Goal: Task Accomplishment & Management: Complete application form

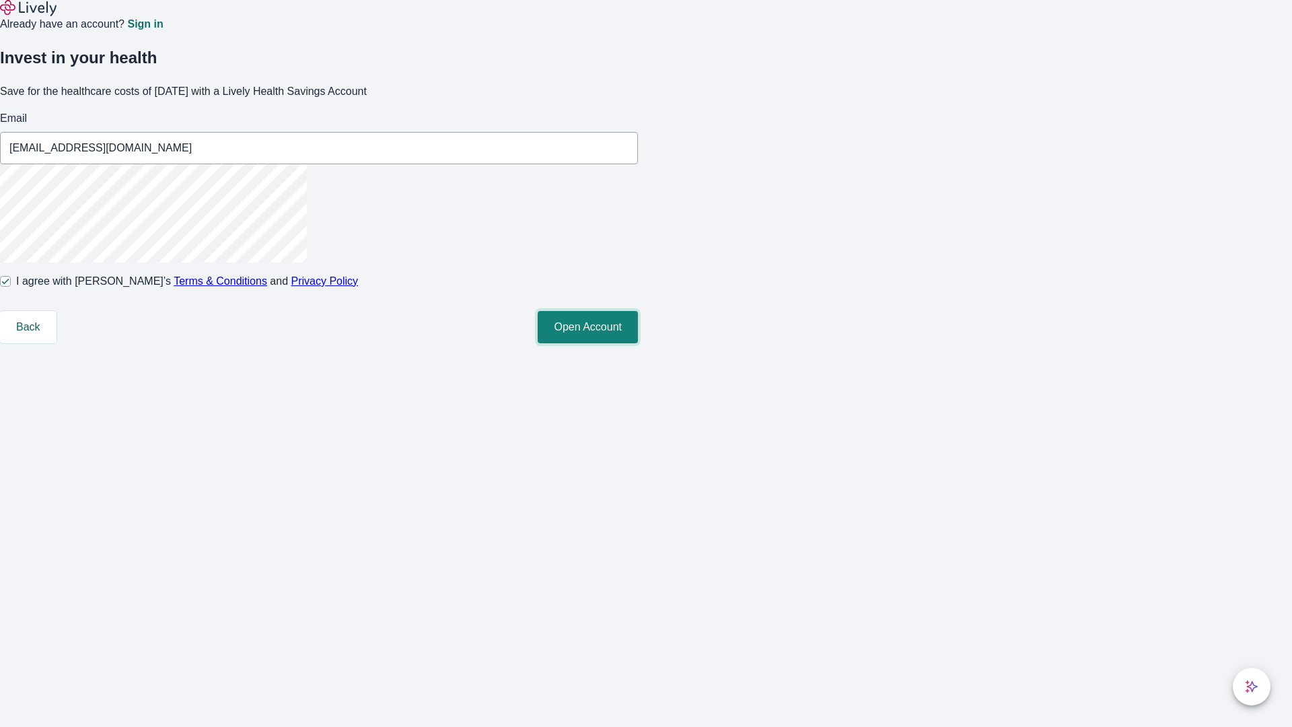
click at [638, 343] on button "Open Account" at bounding box center [588, 327] width 100 height 32
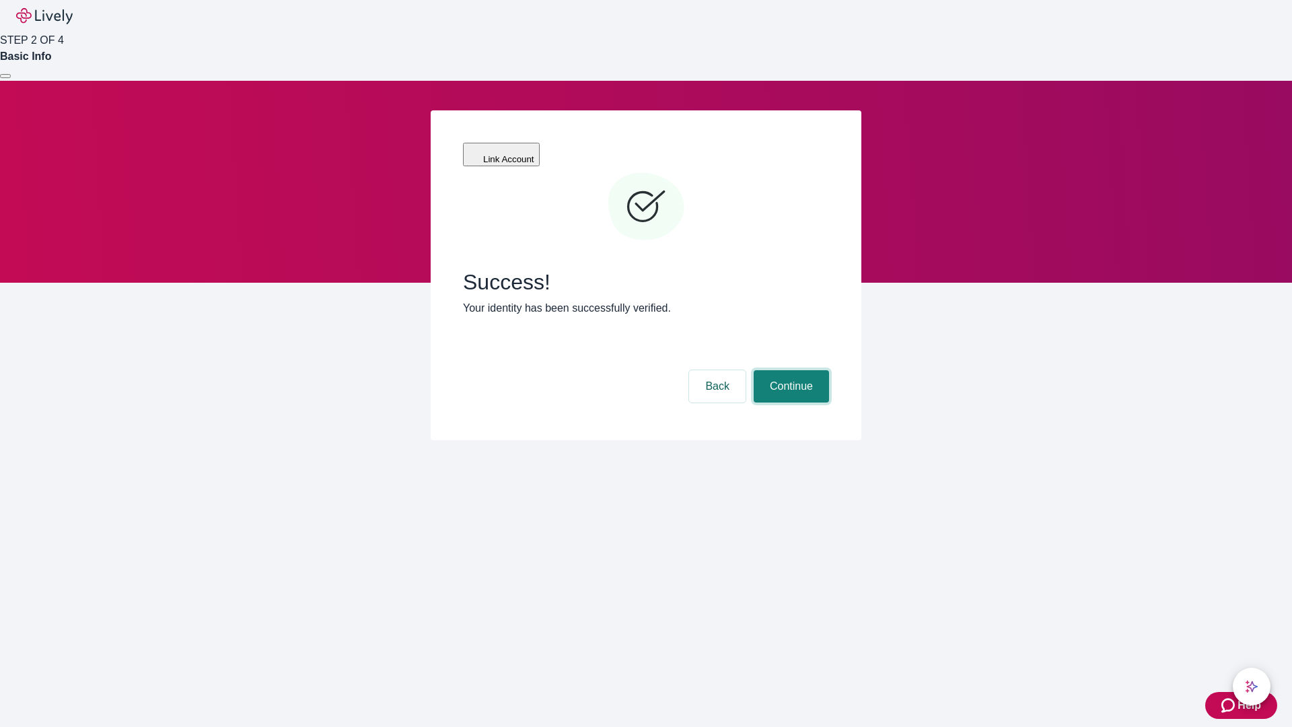
click at [789, 370] on button "Continue" at bounding box center [791, 386] width 75 height 32
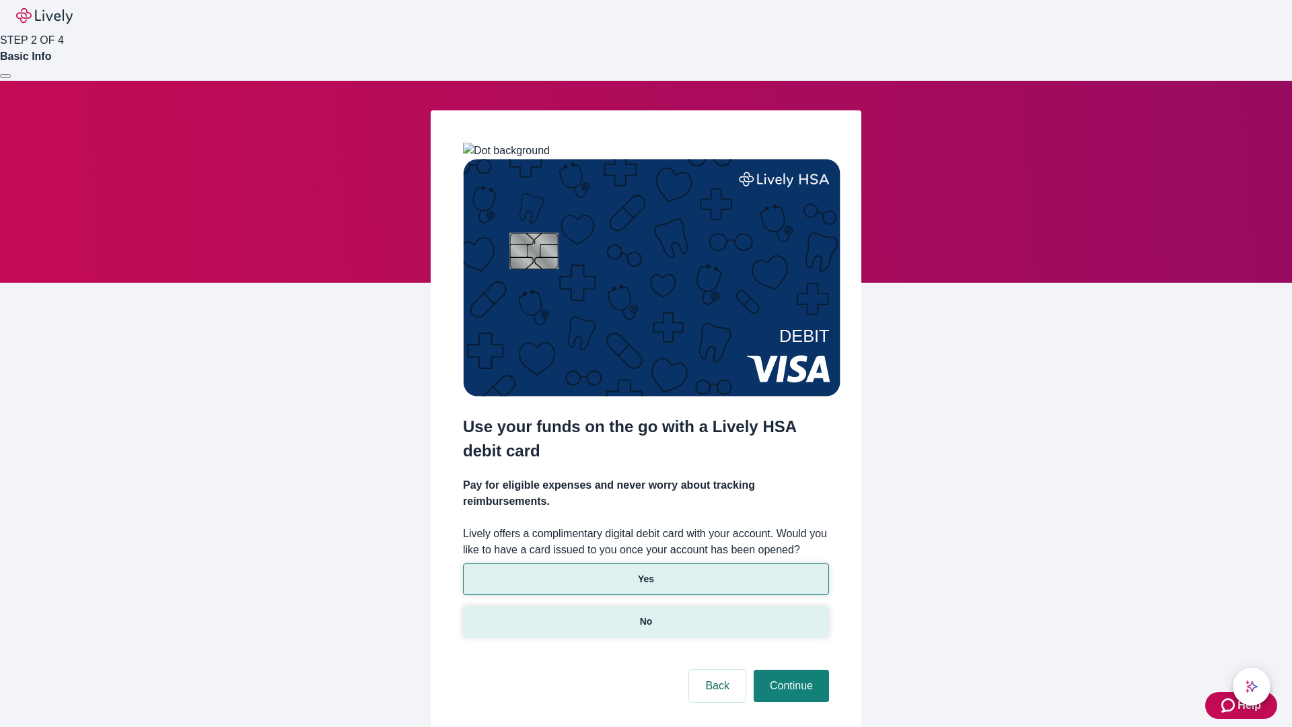
click at [645, 614] on p "No" at bounding box center [646, 621] width 13 height 14
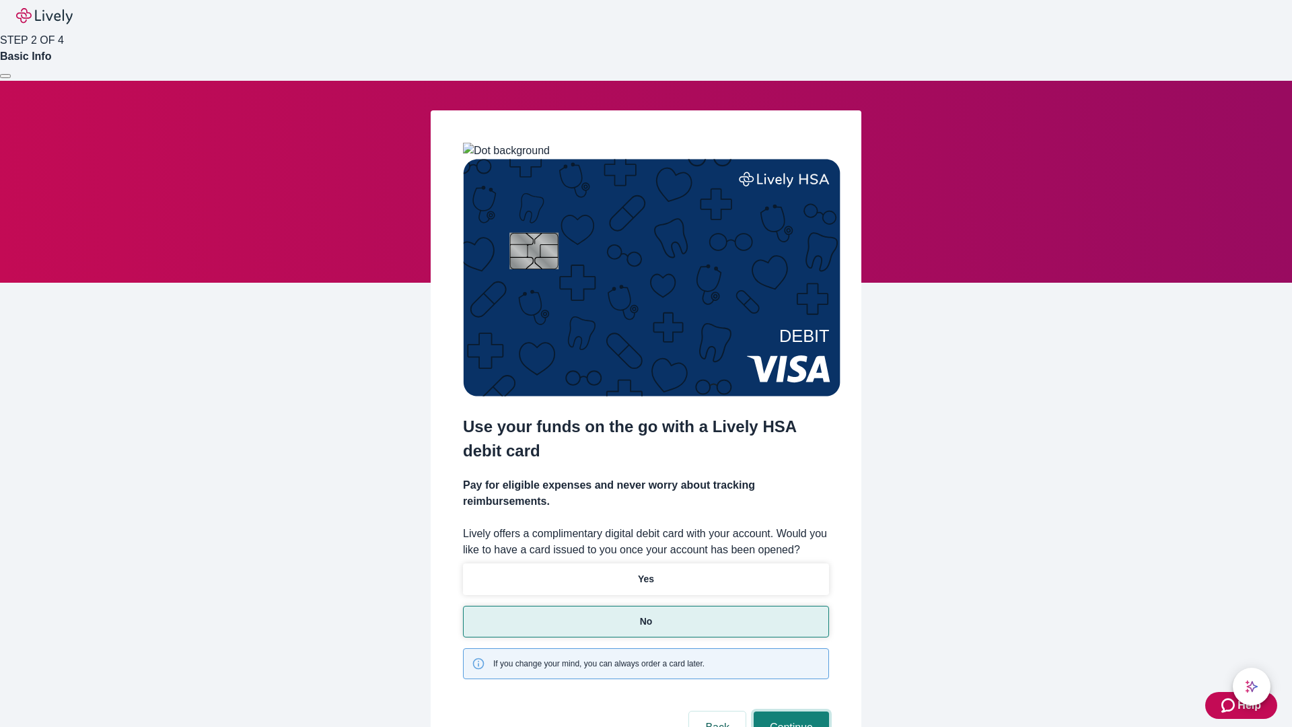
click at [789, 711] on button "Continue" at bounding box center [791, 727] width 75 height 32
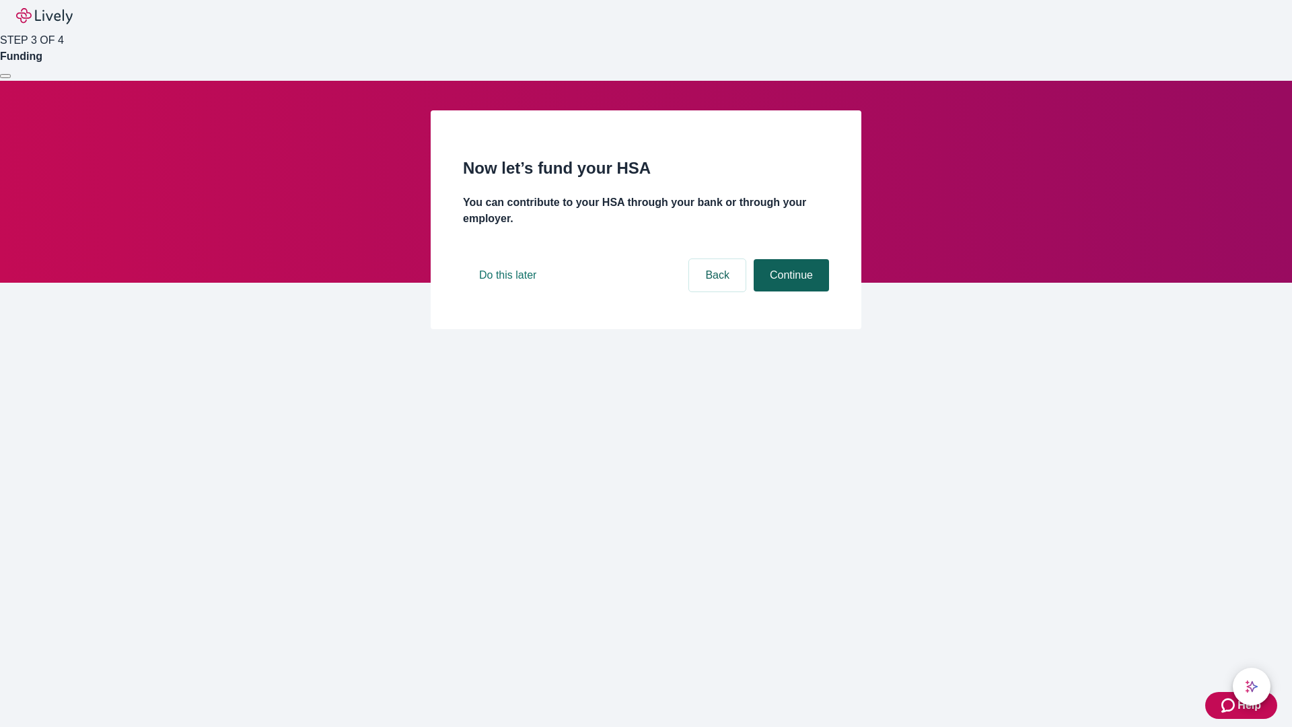
click at [789, 291] on button "Continue" at bounding box center [791, 275] width 75 height 32
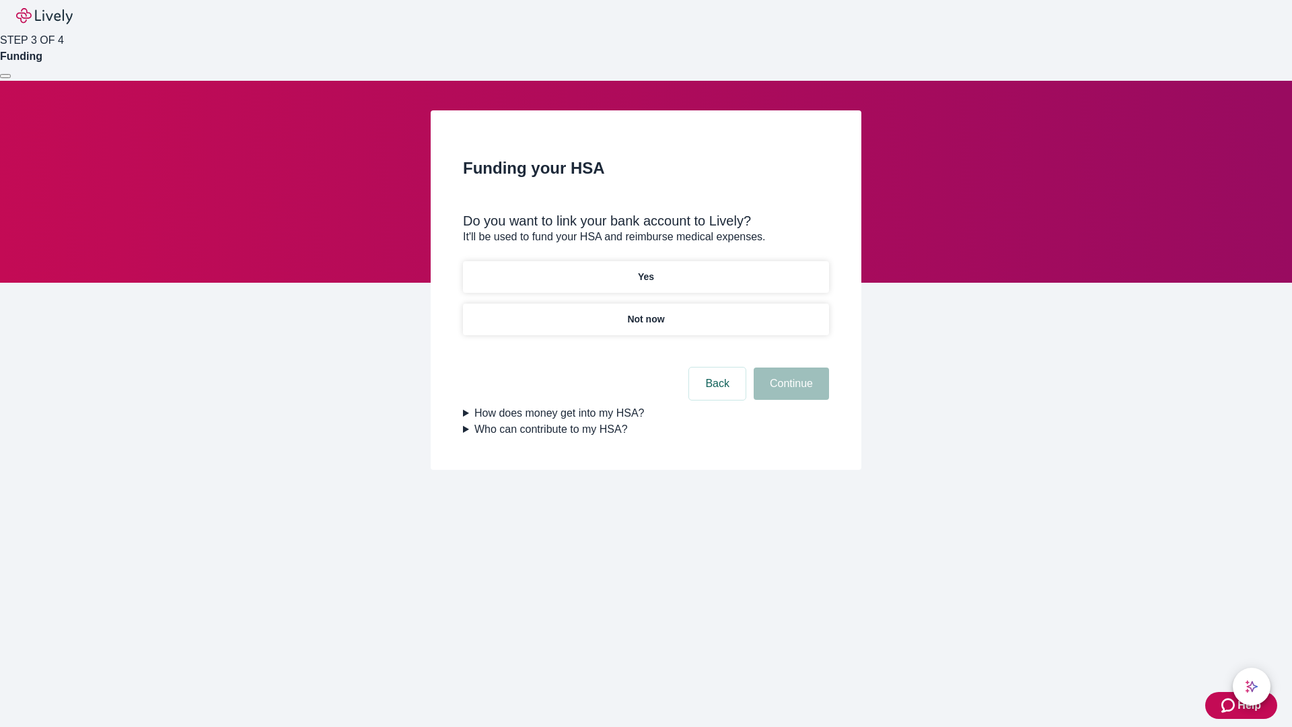
click at [645, 270] on p "Yes" at bounding box center [646, 277] width 16 height 14
click at [789, 367] on button "Continue" at bounding box center [791, 383] width 75 height 32
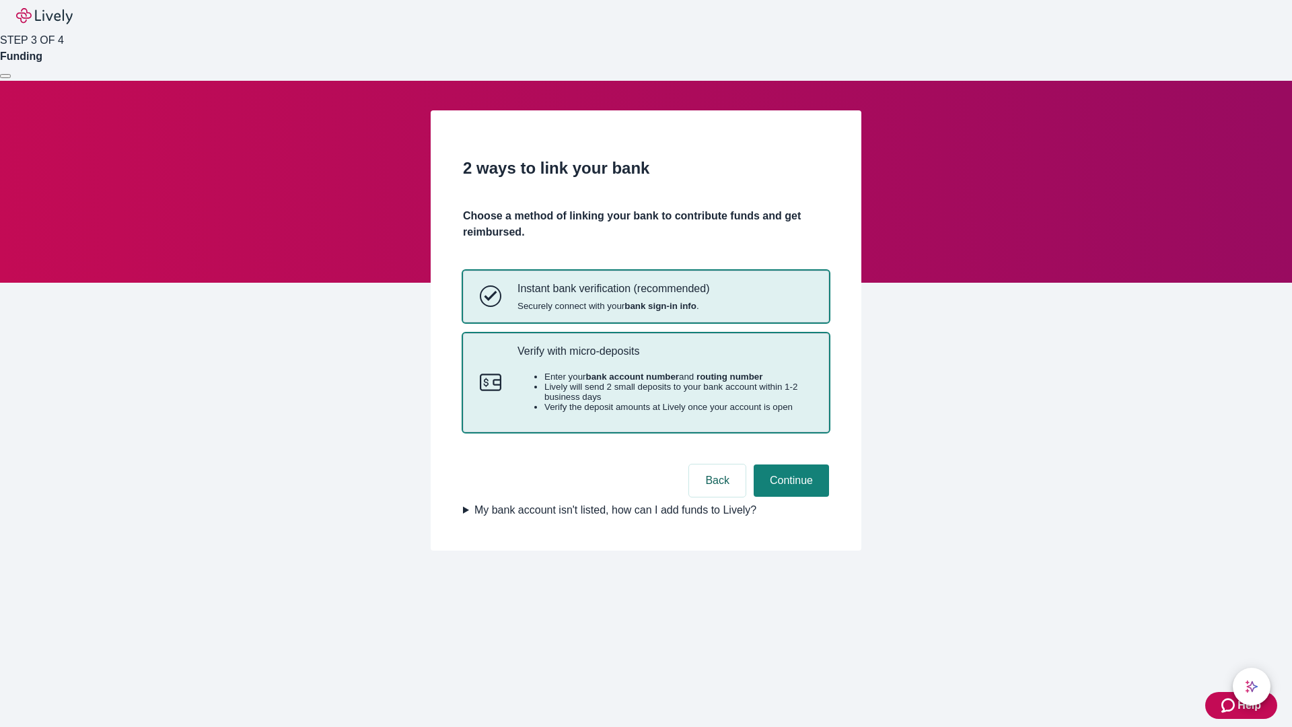
click at [664, 357] on p "Verify with micro-deposits" at bounding box center [665, 351] width 295 height 13
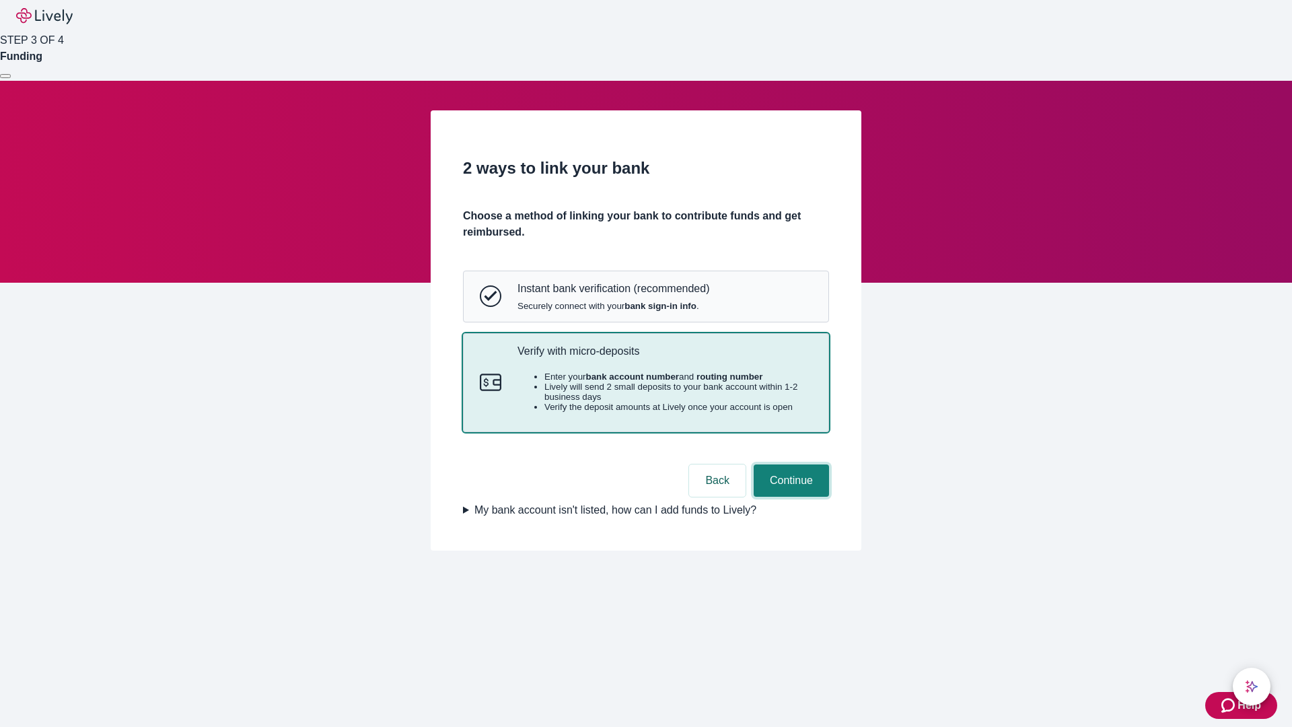
click at [789, 497] on button "Continue" at bounding box center [791, 480] width 75 height 32
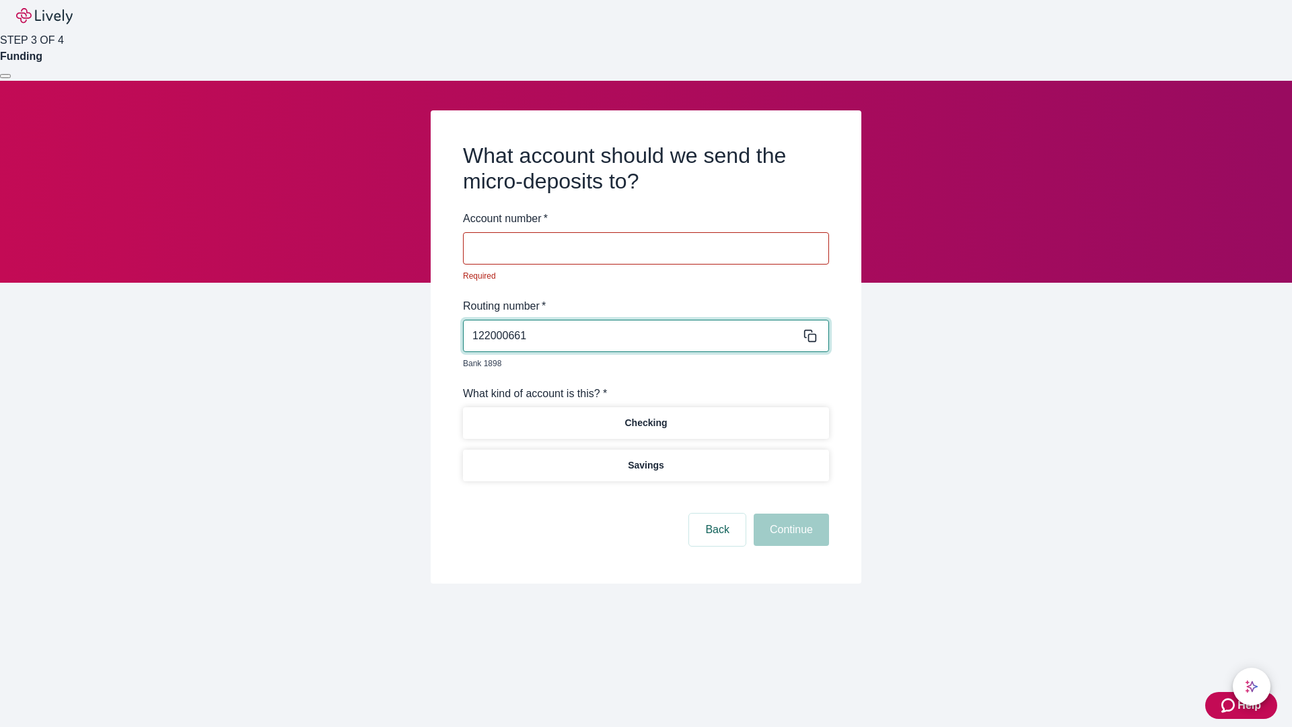
type input "122000661"
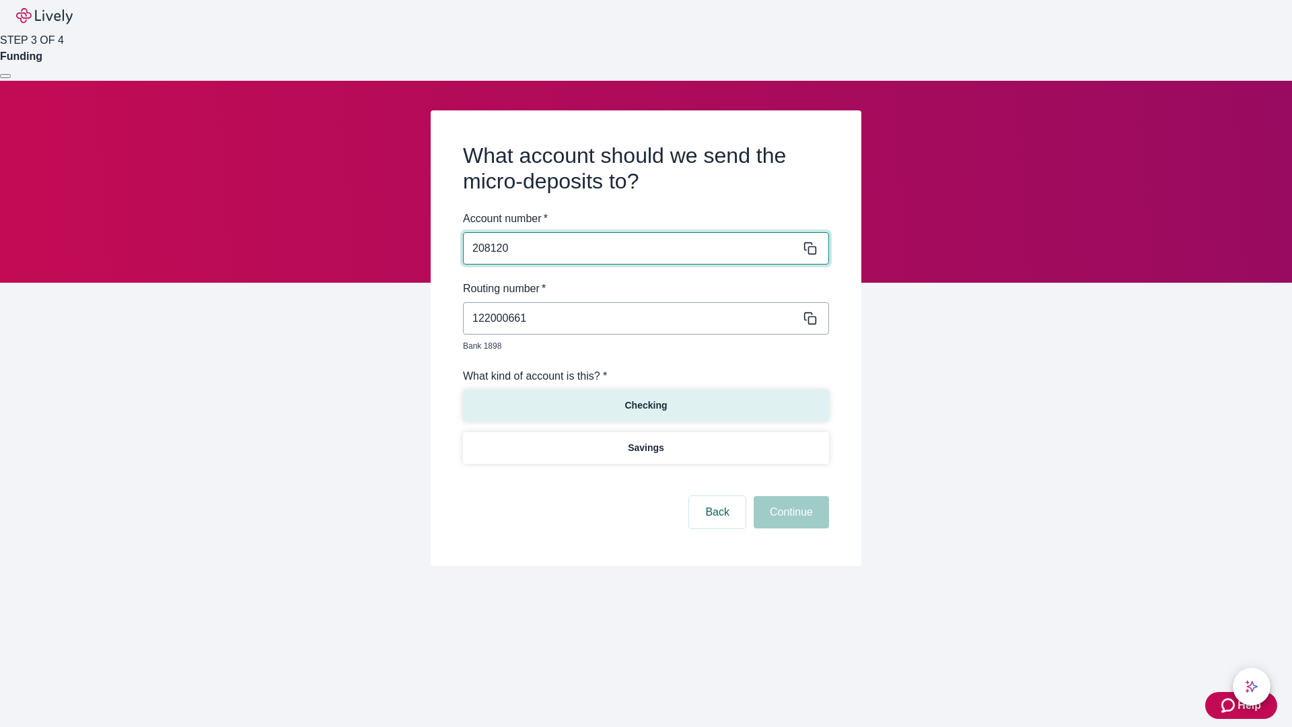
type input "208120"
click at [645, 398] on p "Checking" at bounding box center [646, 405] width 42 height 14
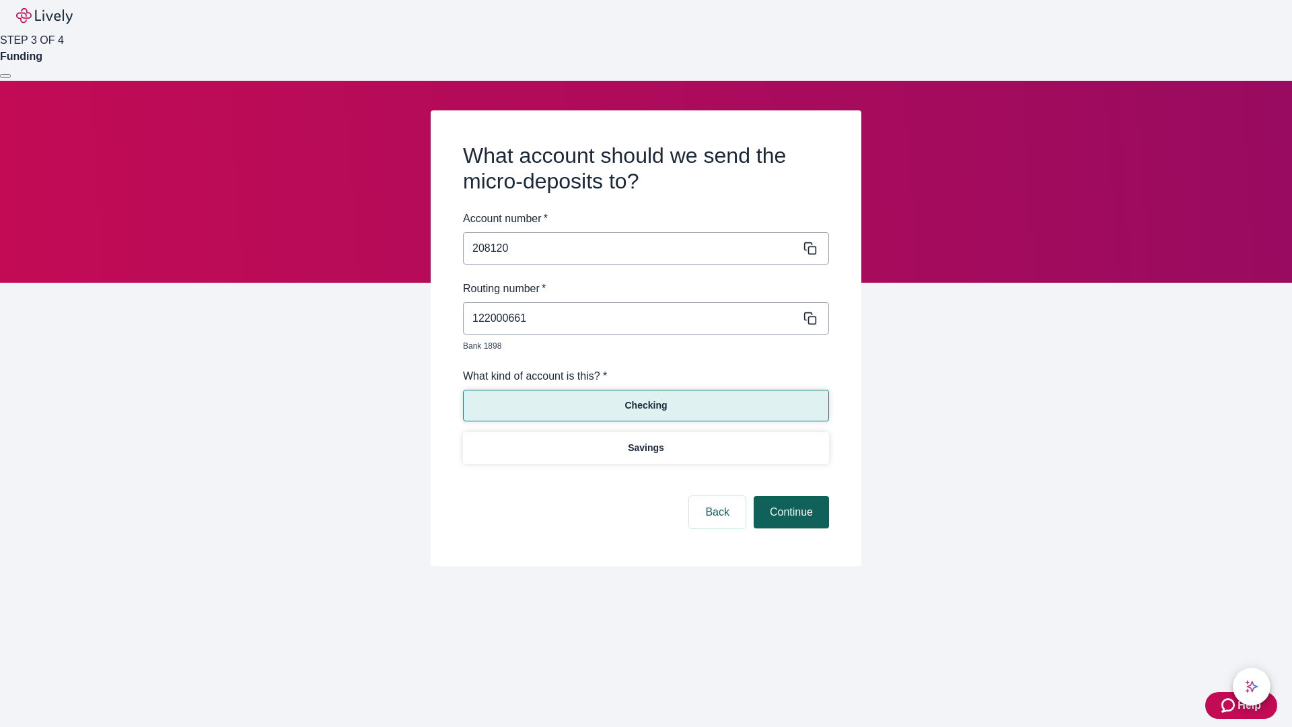
click at [789, 497] on button "Continue" at bounding box center [791, 512] width 75 height 32
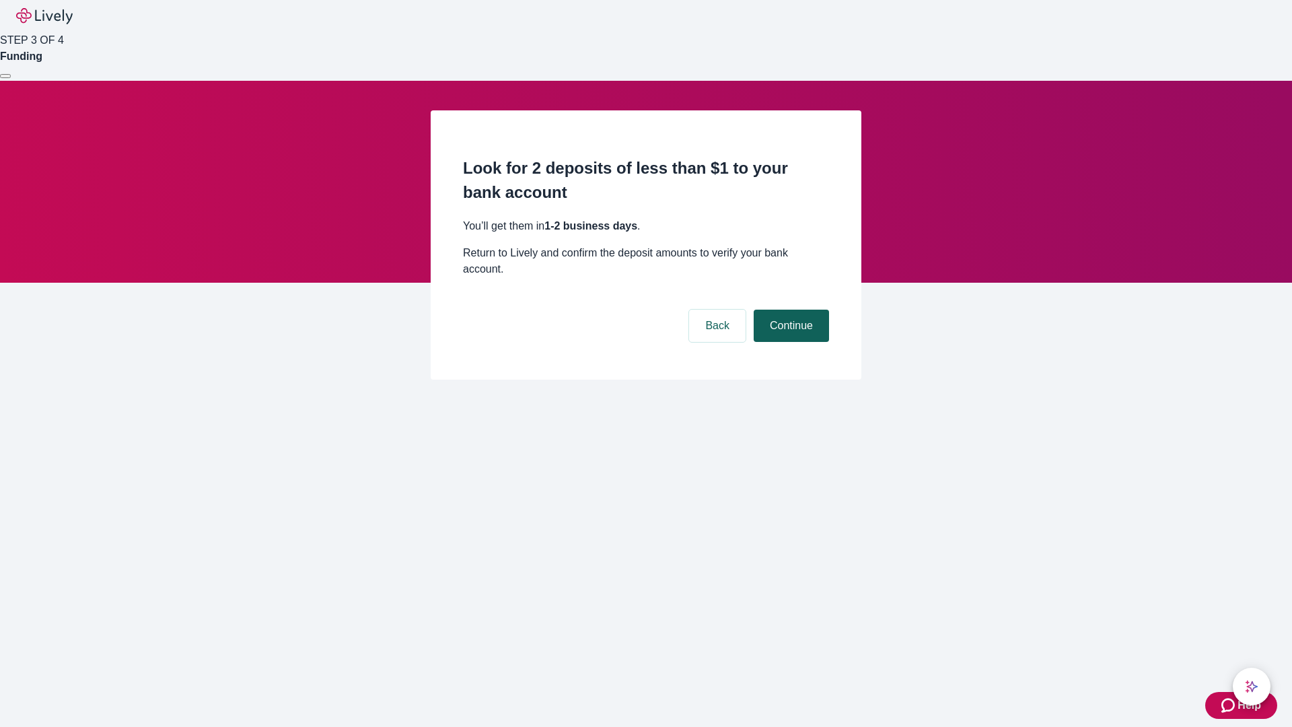
click at [789, 310] on button "Continue" at bounding box center [791, 326] width 75 height 32
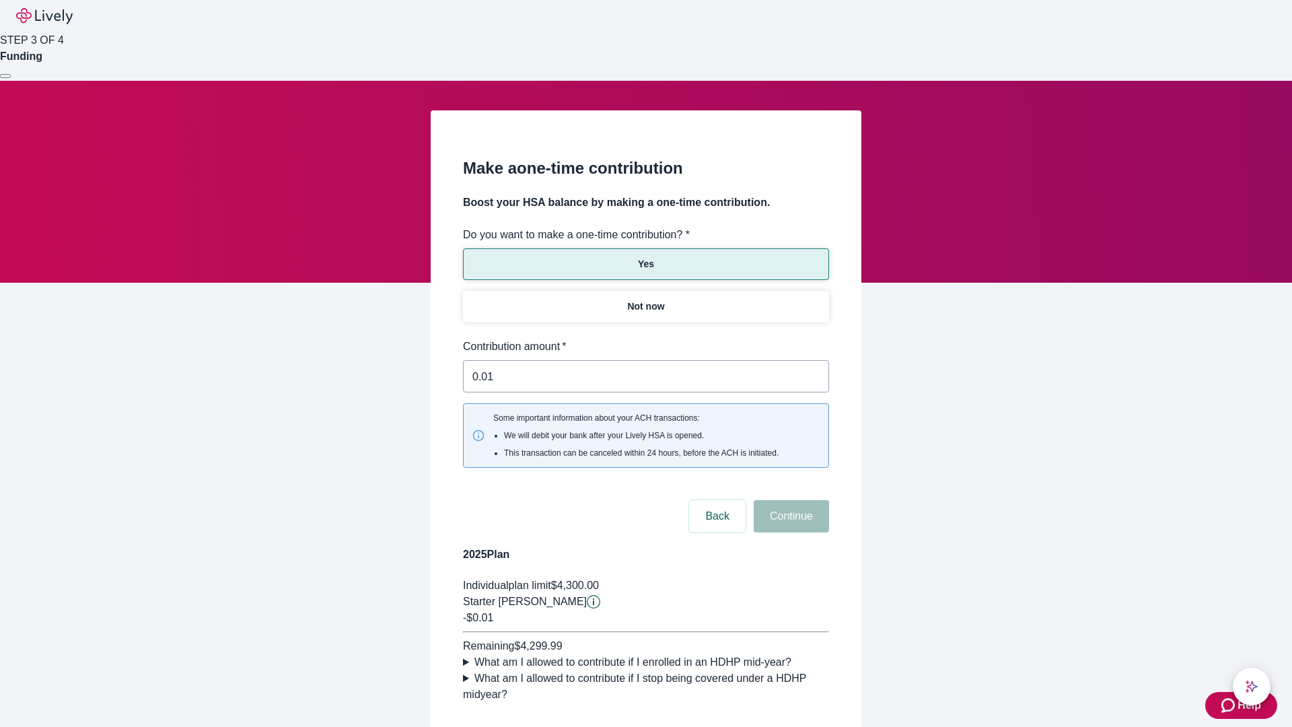
type input "0.01"
click at [789, 500] on button "Continue" at bounding box center [791, 516] width 75 height 32
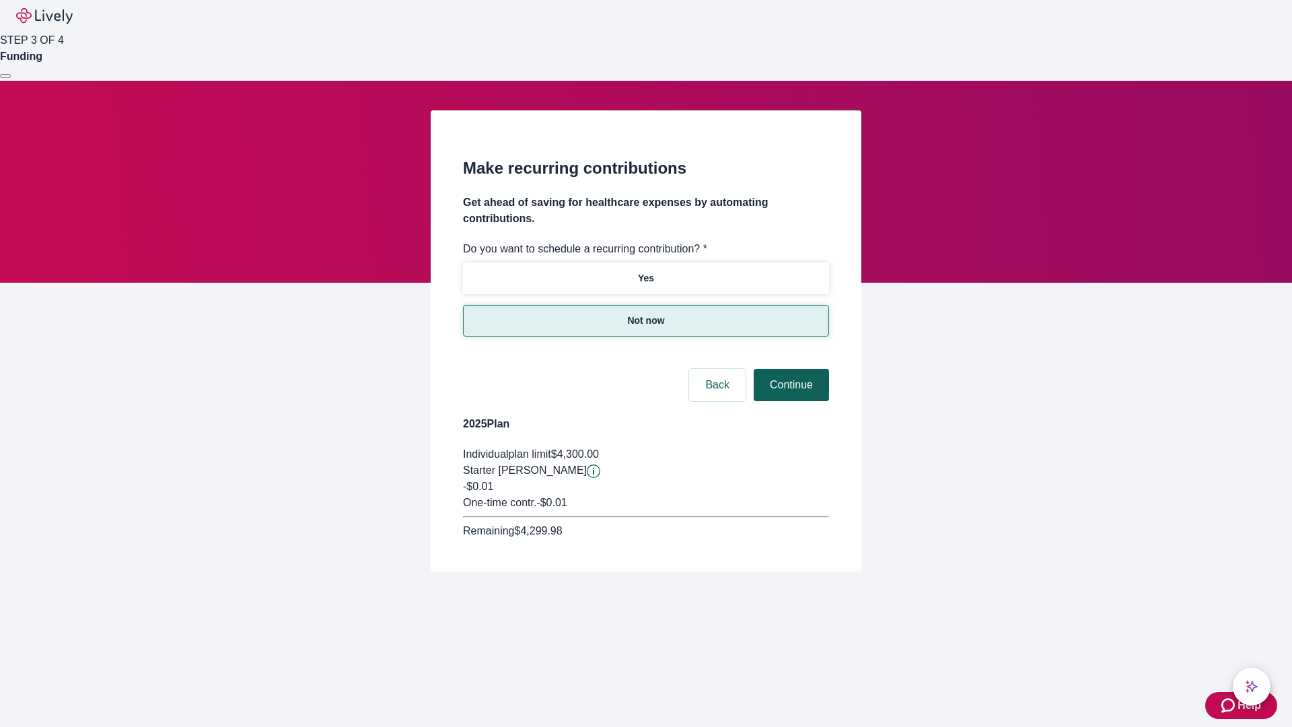
click at [789, 369] on button "Continue" at bounding box center [791, 385] width 75 height 32
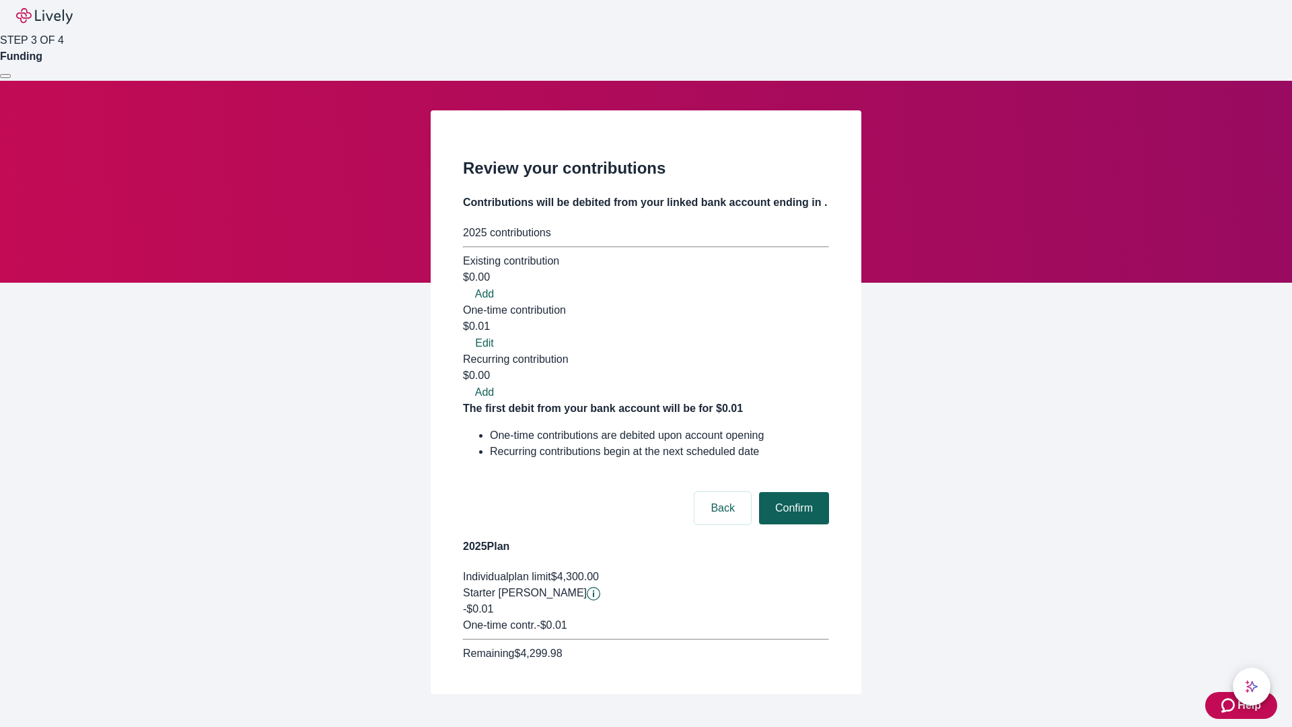
click at [792, 492] on button "Confirm" at bounding box center [794, 508] width 70 height 32
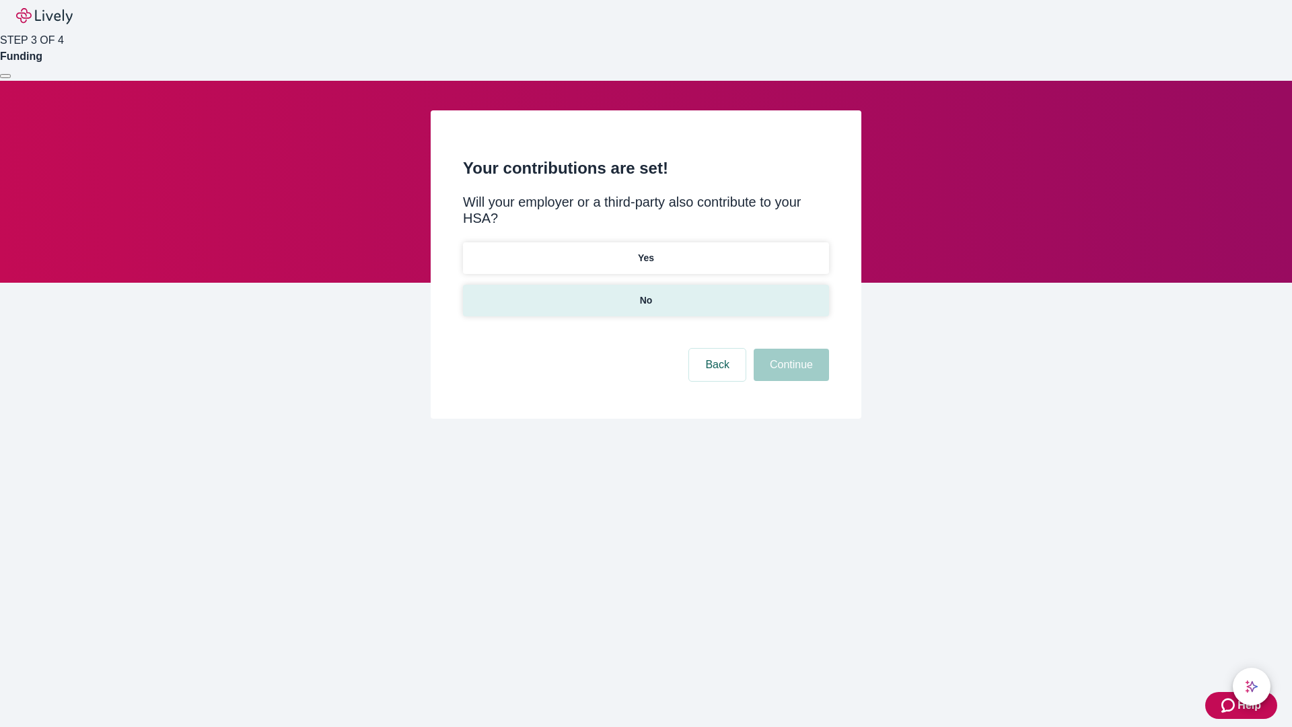
click at [645, 293] on p "No" at bounding box center [646, 300] width 13 height 14
click at [789, 349] on button "Continue" at bounding box center [791, 365] width 75 height 32
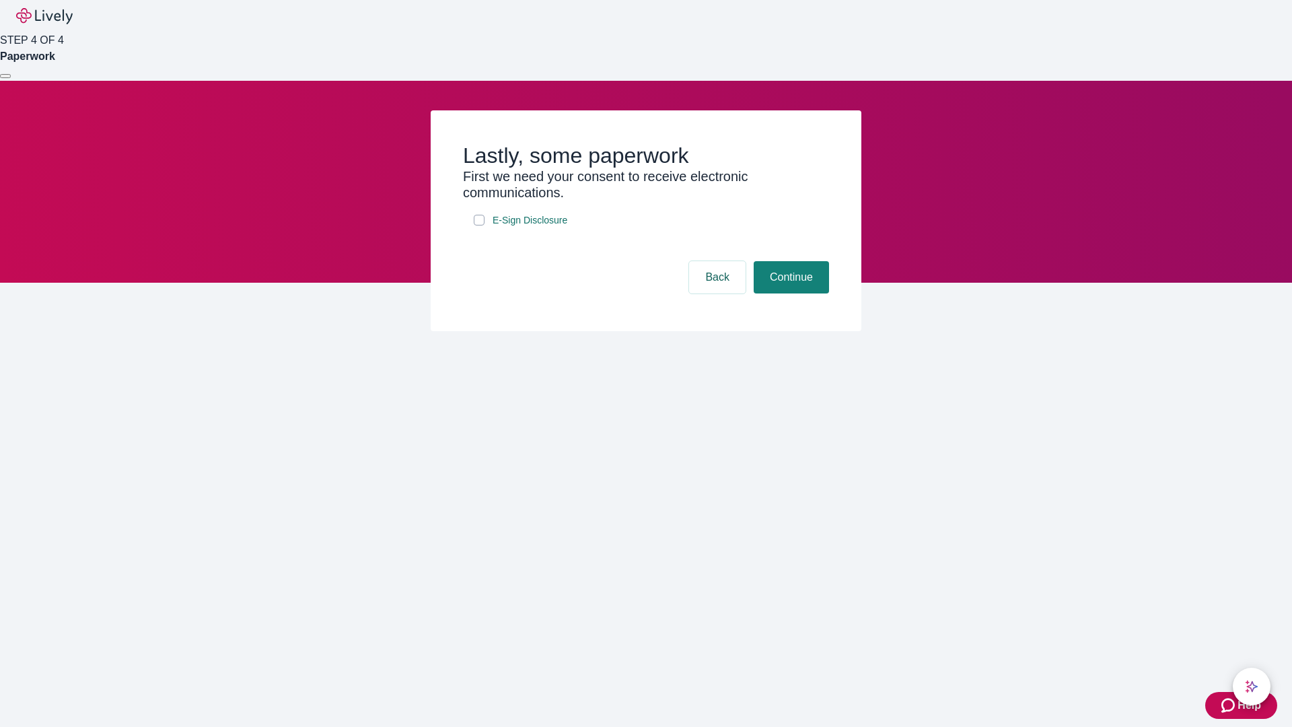
click at [479, 225] on input "E-Sign Disclosure" at bounding box center [479, 220] width 11 height 11
checkbox input "true"
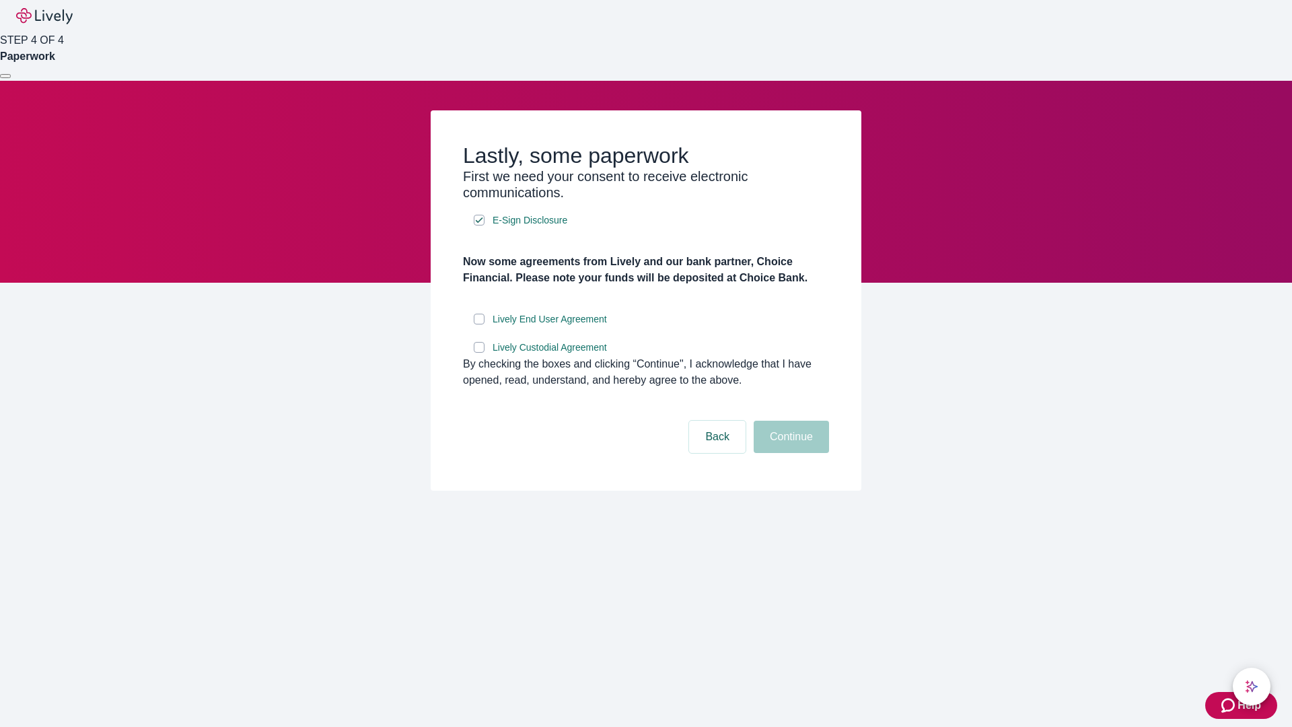
click at [479, 324] on input "Lively End User Agreement" at bounding box center [479, 319] width 11 height 11
checkbox input "true"
click at [479, 353] on input "Lively Custodial Agreement" at bounding box center [479, 347] width 11 height 11
checkbox input "true"
click at [789, 453] on button "Continue" at bounding box center [791, 437] width 75 height 32
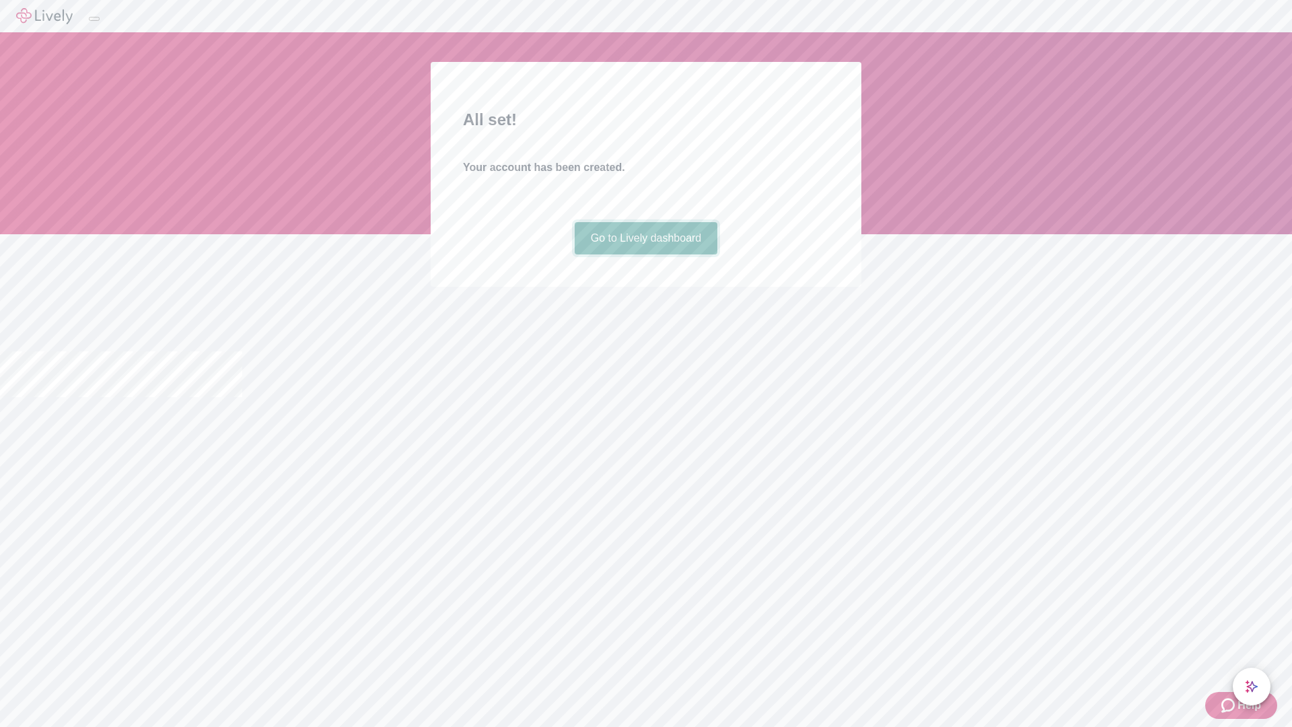
click at [645, 254] on link "Go to Lively dashboard" at bounding box center [646, 238] width 143 height 32
